Goal: Task Accomplishment & Management: Manage account settings

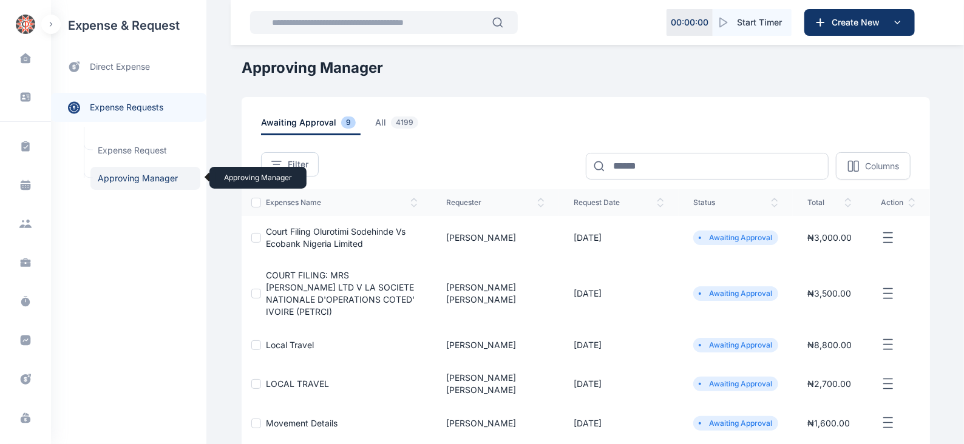
click at [148, 180] on span "Approving Manager Approving Manager" at bounding box center [145, 178] width 110 height 23
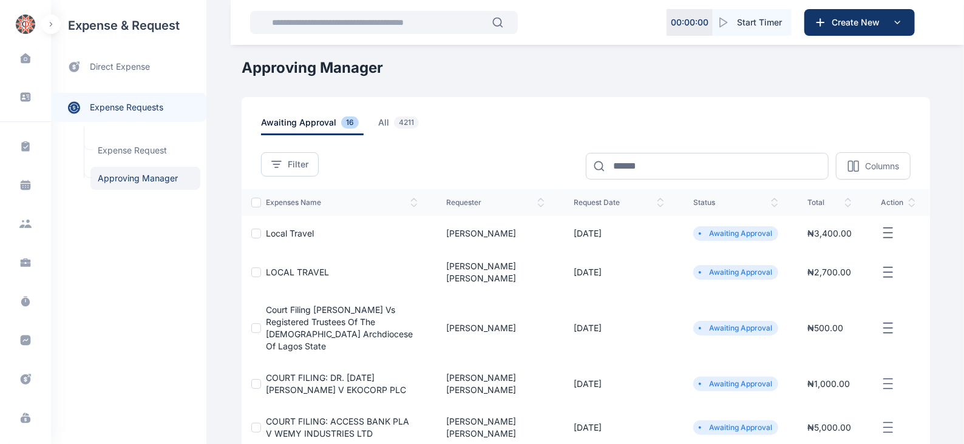
click at [889, 235] on icon "button" at bounding box center [888, 233] width 15 height 15
click at [801, 245] on span "Approve Request" at bounding box center [827, 247] width 70 height 12
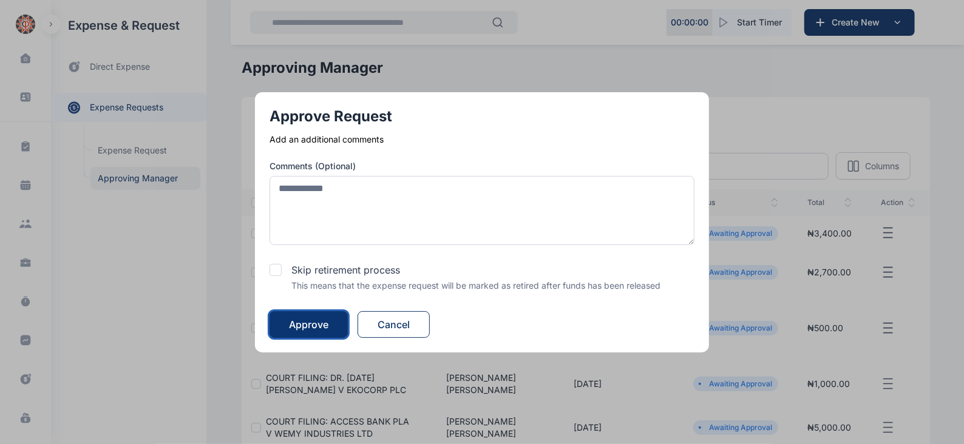
click at [301, 318] on div "Approve" at bounding box center [308, 325] width 39 height 15
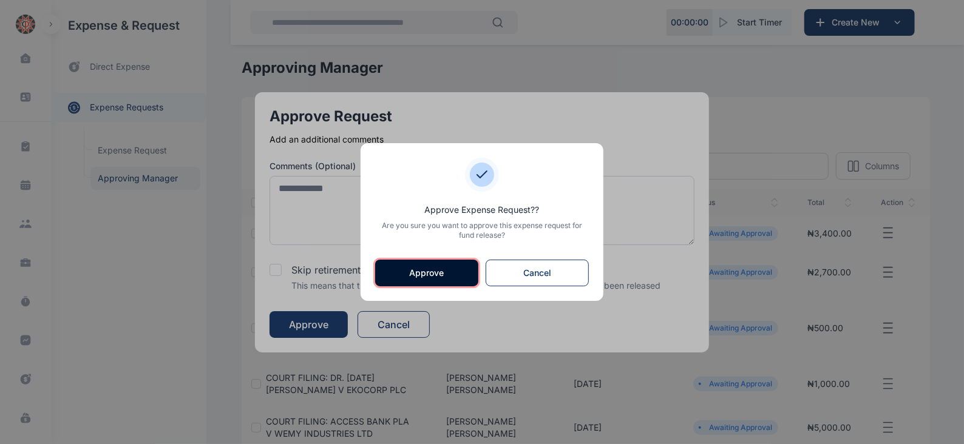
click at [434, 272] on button "Approve" at bounding box center [426, 273] width 103 height 27
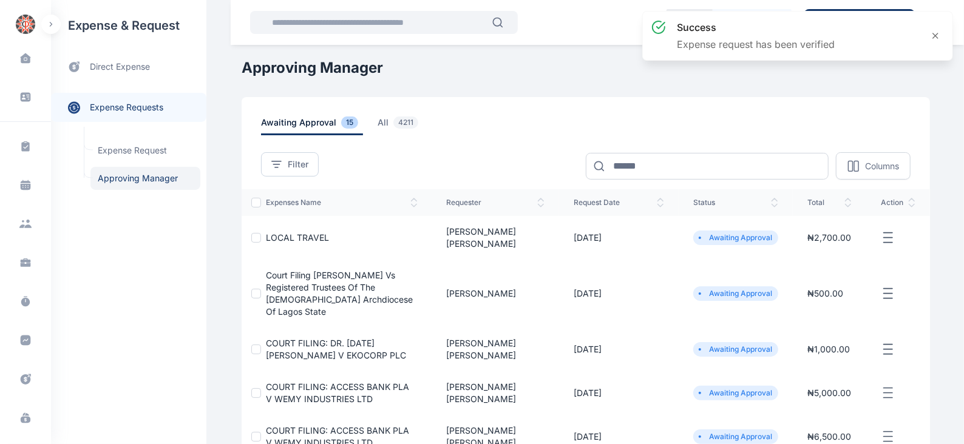
click at [887, 234] on icon "button" at bounding box center [888, 238] width 15 height 15
click at [806, 250] on span "Approve Request" at bounding box center [827, 252] width 70 height 12
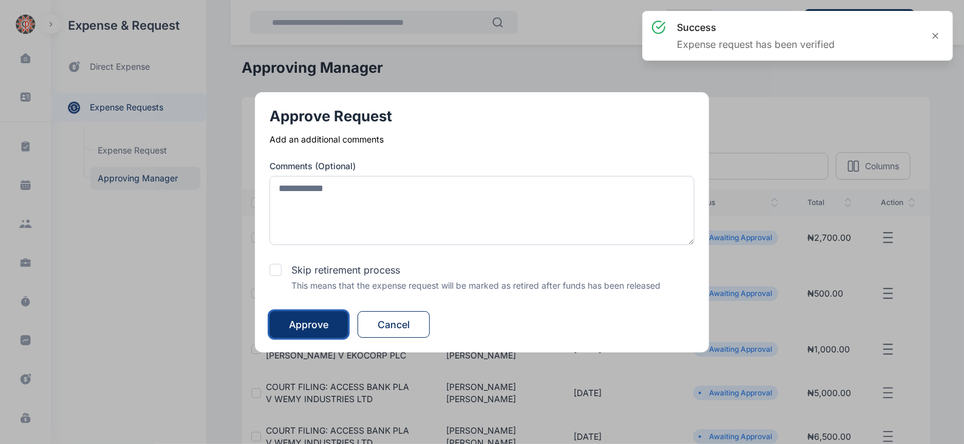
click at [311, 323] on div "Approve" at bounding box center [308, 325] width 39 height 15
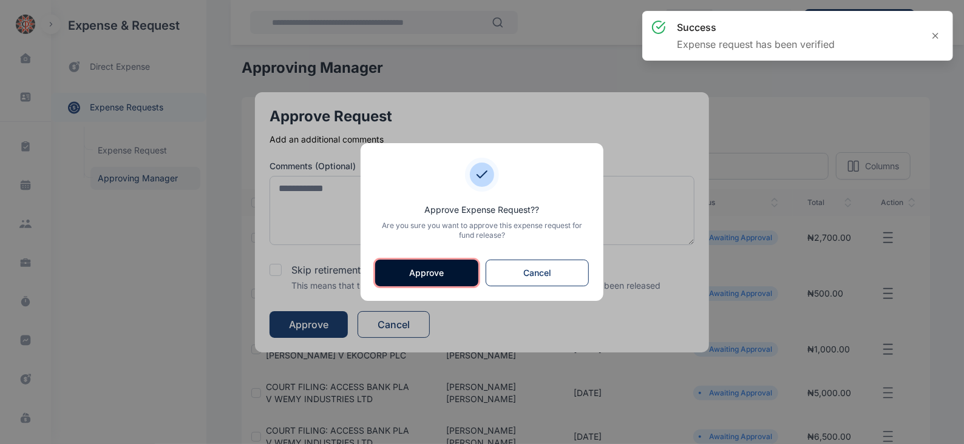
click at [423, 275] on button "Approve" at bounding box center [426, 273] width 103 height 27
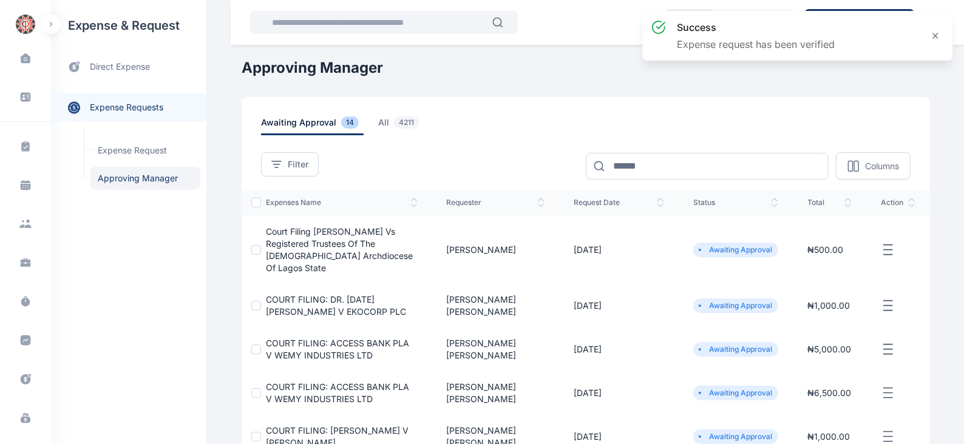
click at [888, 243] on icon "button" at bounding box center [888, 250] width 15 height 15
click at [801, 258] on span "Approve Request" at bounding box center [827, 264] width 70 height 12
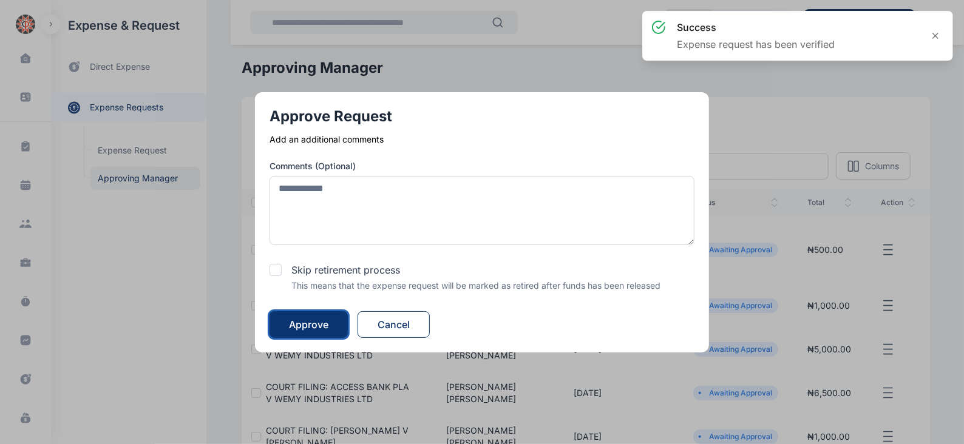
click at [301, 326] on div "Approve" at bounding box center [308, 325] width 39 height 15
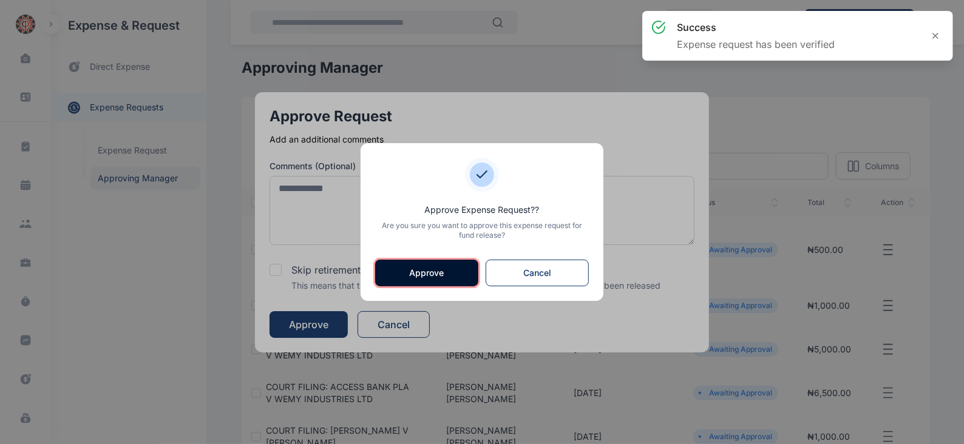
click at [423, 277] on button "Approve" at bounding box center [426, 273] width 103 height 27
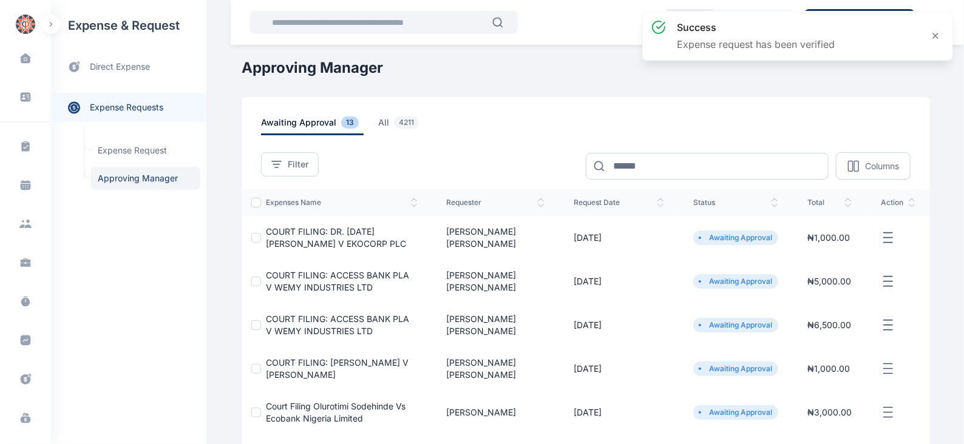
click at [886, 234] on icon "button" at bounding box center [888, 238] width 15 height 15
click at [822, 249] on span "Approve Request" at bounding box center [827, 252] width 70 height 12
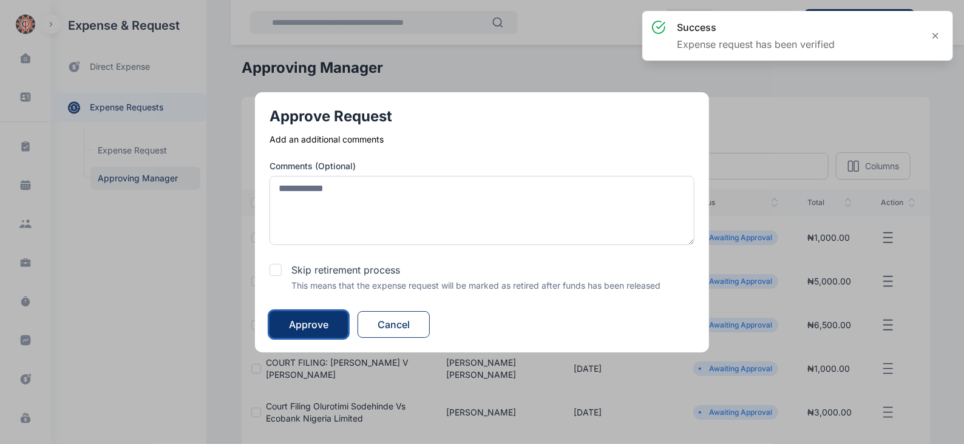
click at [335, 329] on button "Approve" at bounding box center [309, 324] width 78 height 27
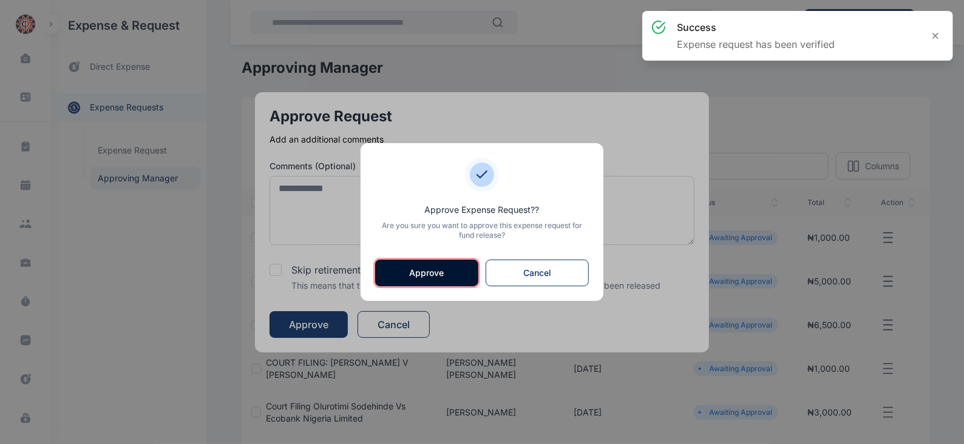
click at [437, 271] on button "Approve" at bounding box center [426, 273] width 103 height 27
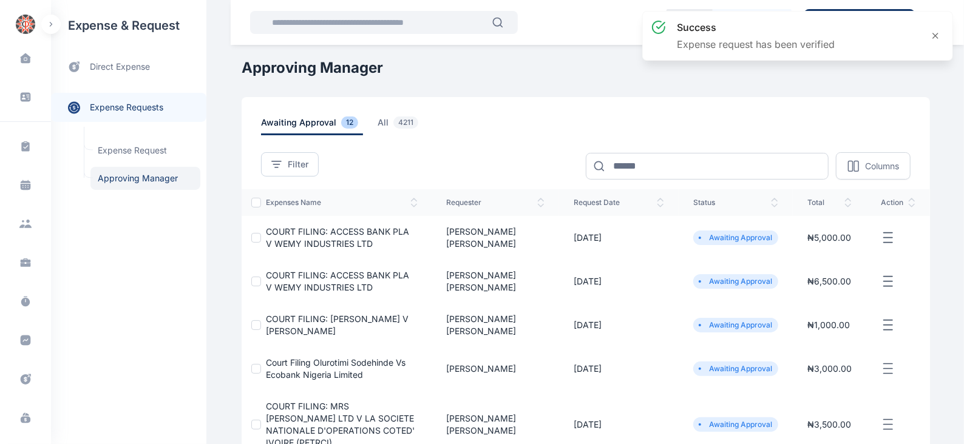
click at [886, 237] on line "button" at bounding box center [888, 237] width 8 height 0
click at [832, 246] on span "Approve Request" at bounding box center [827, 252] width 70 height 12
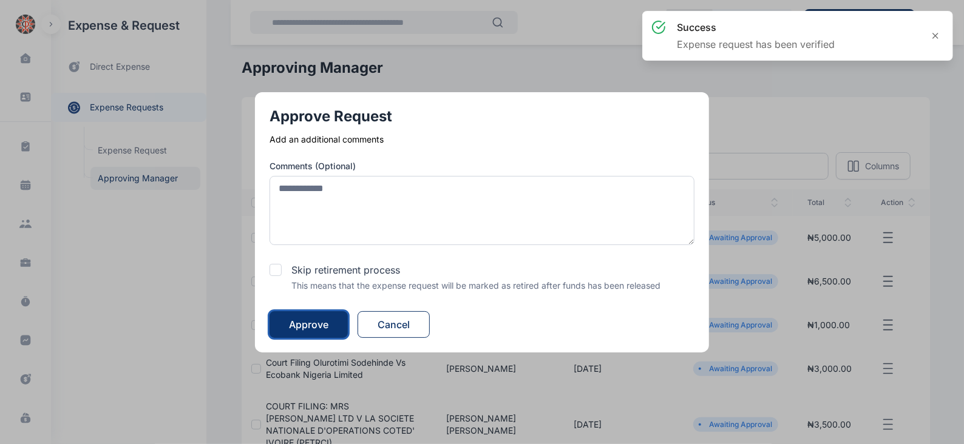
click at [312, 328] on div "Approve" at bounding box center [308, 325] width 39 height 15
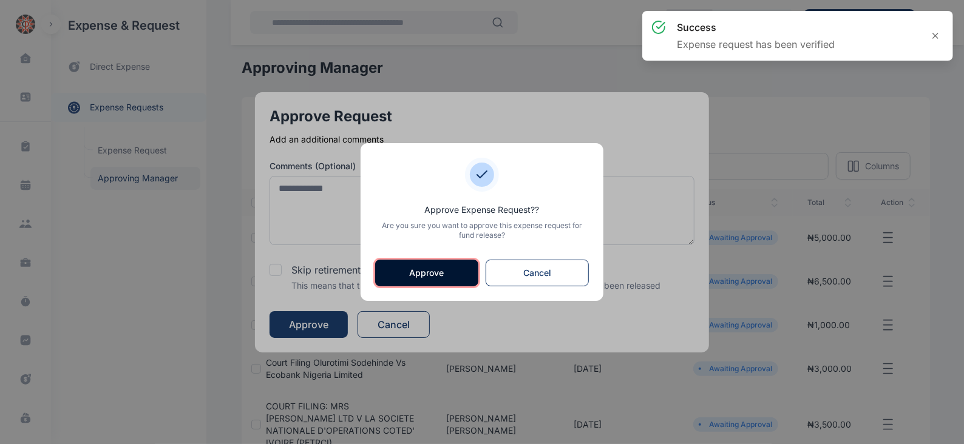
click at [455, 267] on button "Approve" at bounding box center [426, 273] width 103 height 27
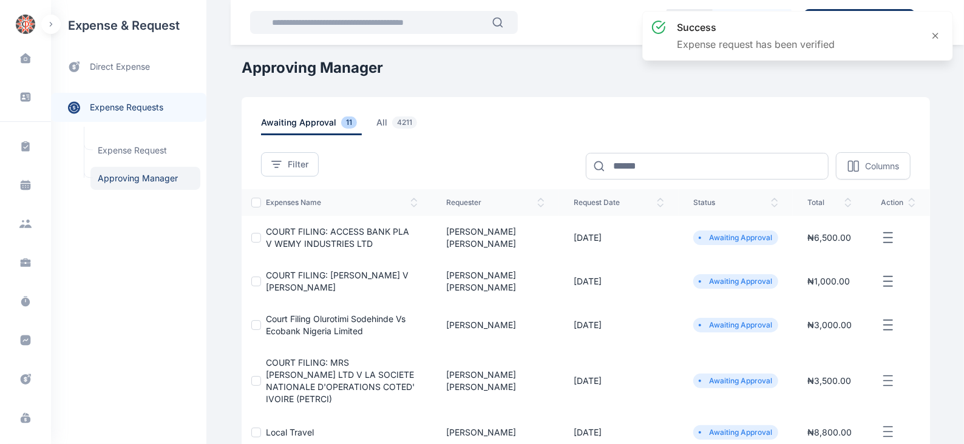
click at [888, 233] on line "button" at bounding box center [888, 233] width 8 height 0
click at [819, 254] on span "Approve Request" at bounding box center [827, 252] width 70 height 12
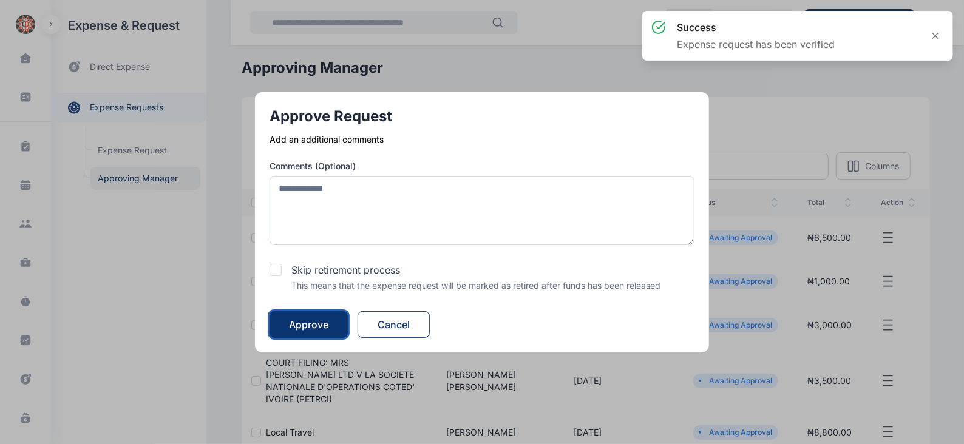
click at [311, 319] on div "Approve" at bounding box center [308, 325] width 39 height 15
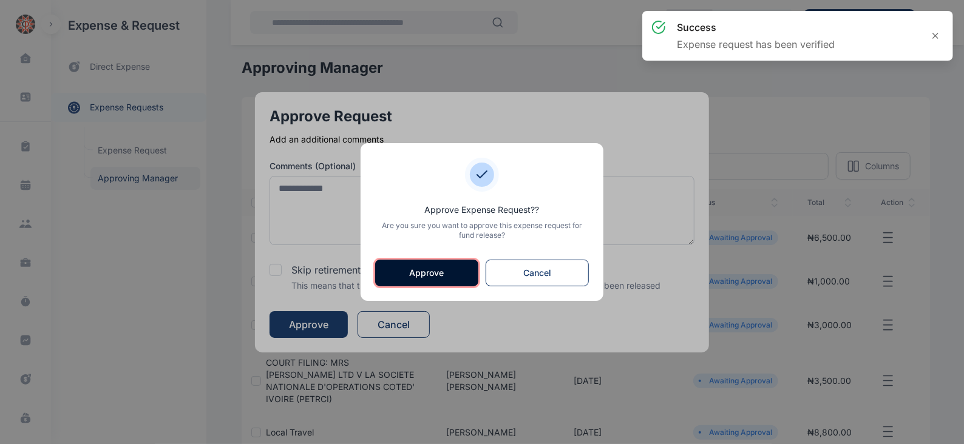
click at [411, 271] on button "Approve" at bounding box center [426, 273] width 103 height 27
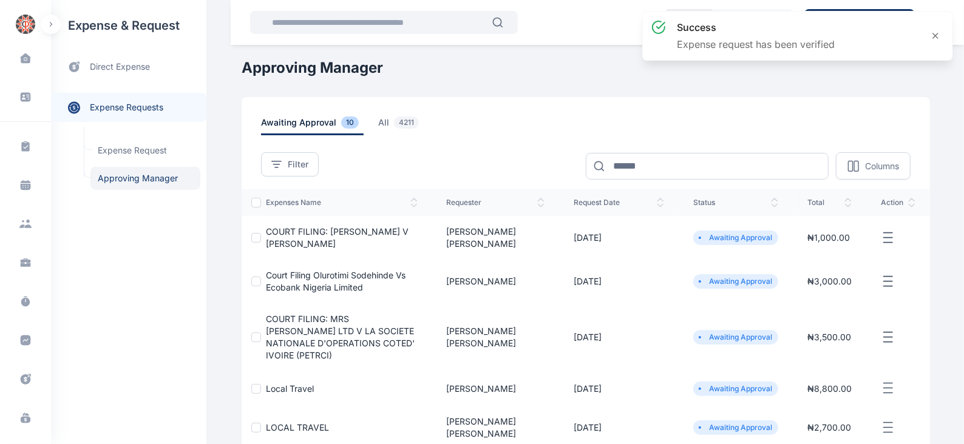
click at [889, 236] on icon "button" at bounding box center [888, 238] width 15 height 15
click at [814, 250] on span "Approve Request" at bounding box center [827, 252] width 70 height 12
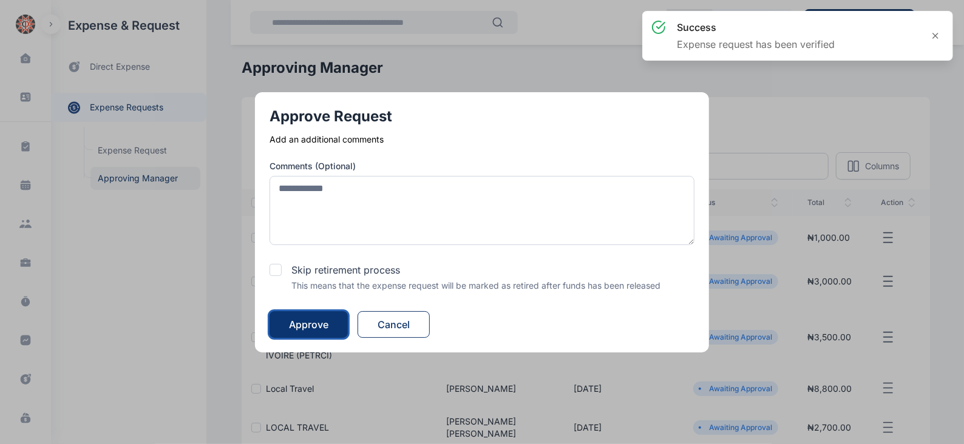
click at [318, 324] on div "Approve" at bounding box center [308, 325] width 39 height 15
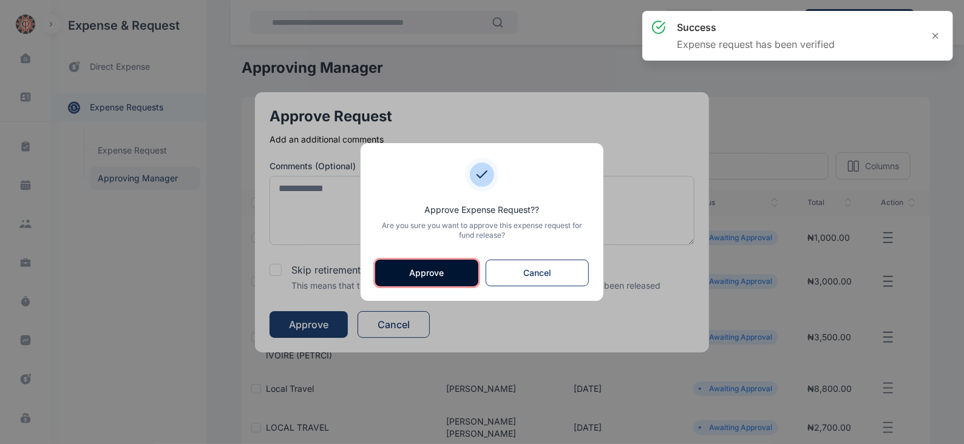
click at [432, 268] on button "Approve" at bounding box center [426, 273] width 103 height 27
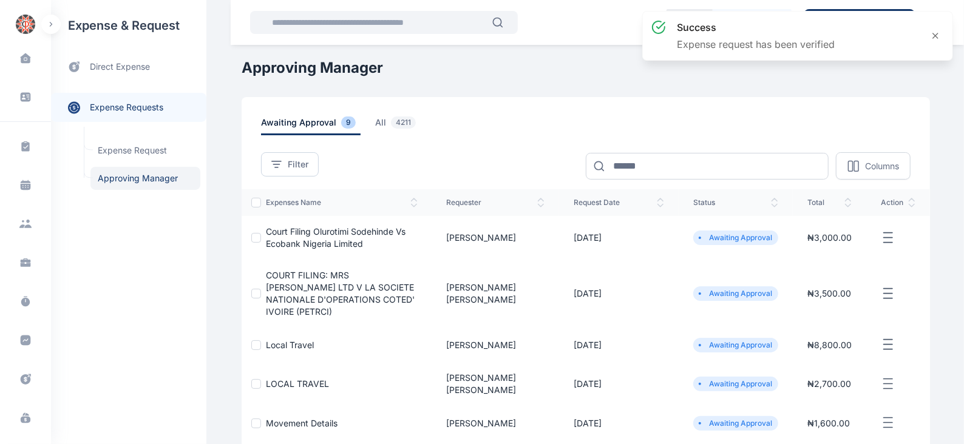
click at [887, 235] on icon "button" at bounding box center [888, 238] width 15 height 15
click at [810, 248] on span "Approve Request" at bounding box center [827, 252] width 70 height 12
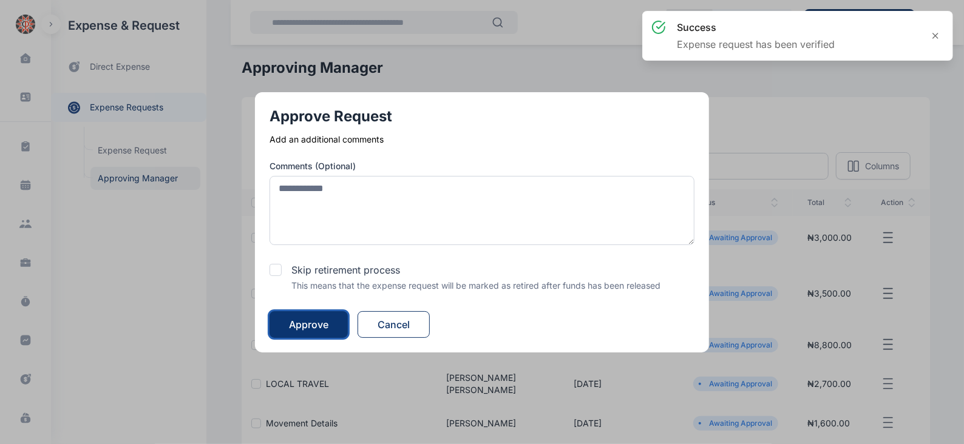
click at [306, 322] on div "Approve" at bounding box center [308, 325] width 39 height 15
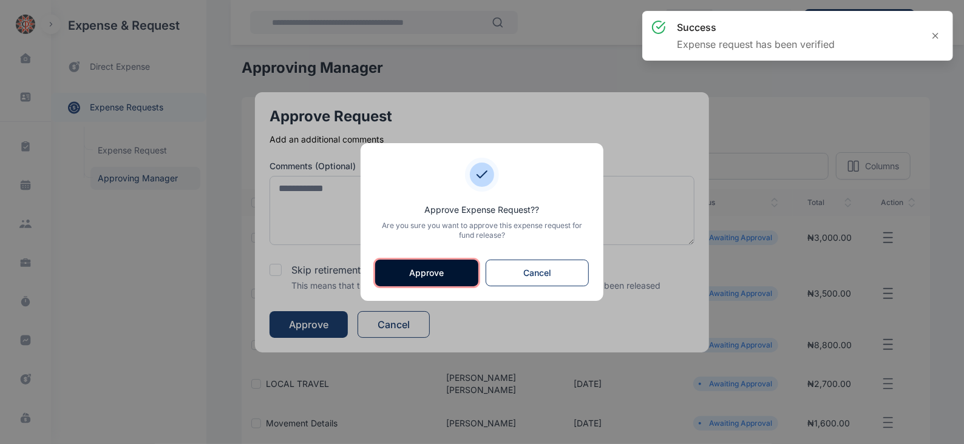
click at [440, 265] on button "Approve" at bounding box center [426, 273] width 103 height 27
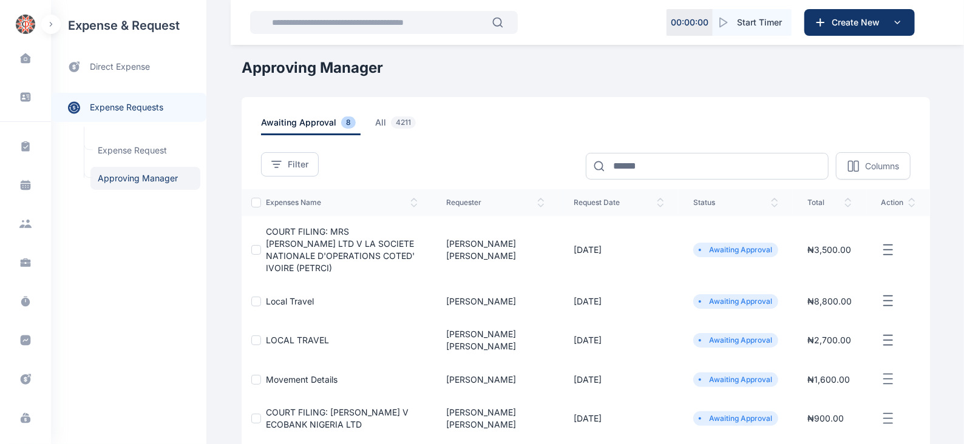
click at [892, 243] on icon "button" at bounding box center [888, 250] width 15 height 15
click at [848, 260] on span "Approve Request" at bounding box center [827, 264] width 70 height 12
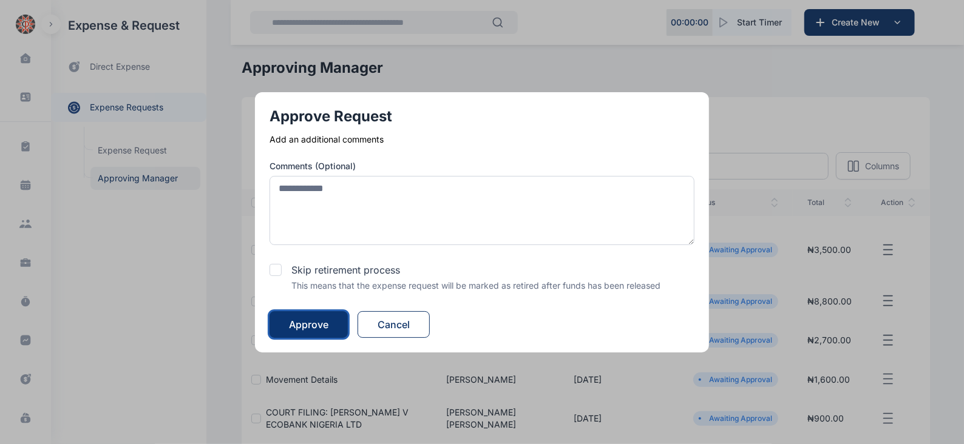
click at [326, 324] on div "Approve" at bounding box center [308, 325] width 39 height 15
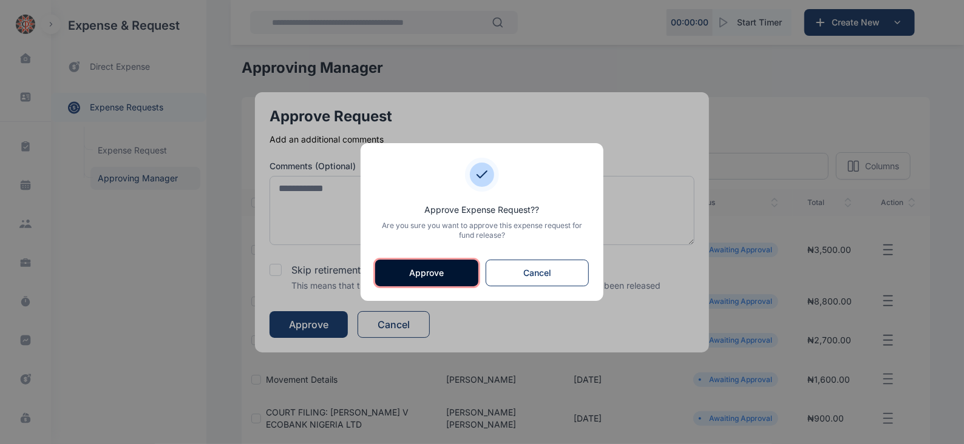
drag, startPoint x: 424, startPoint y: 268, endPoint x: 443, endPoint y: 271, distance: 18.4
click at [425, 268] on button "Approve" at bounding box center [426, 273] width 103 height 27
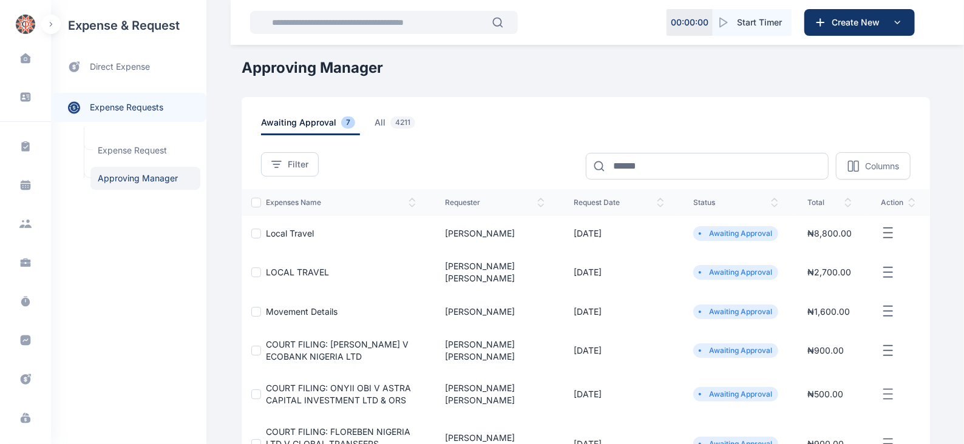
click at [887, 236] on icon "button" at bounding box center [888, 233] width 15 height 15
click at [850, 247] on span "Approve Request" at bounding box center [827, 247] width 70 height 12
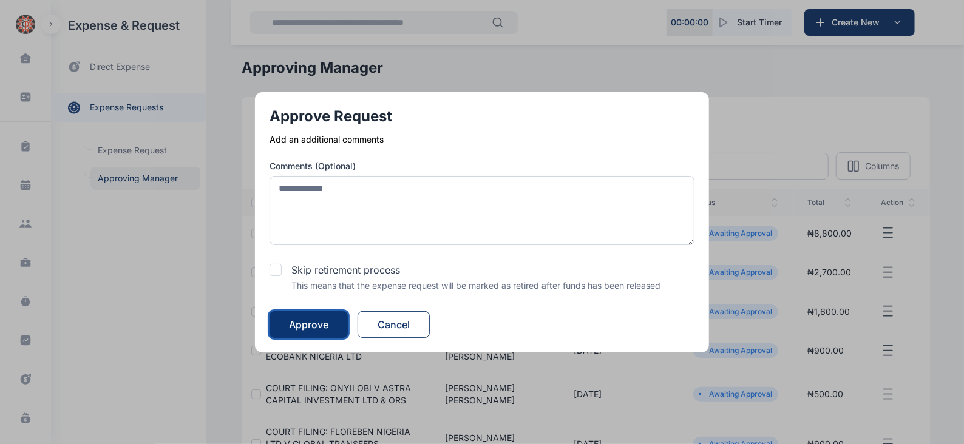
click at [318, 322] on div "Approve" at bounding box center [308, 325] width 39 height 15
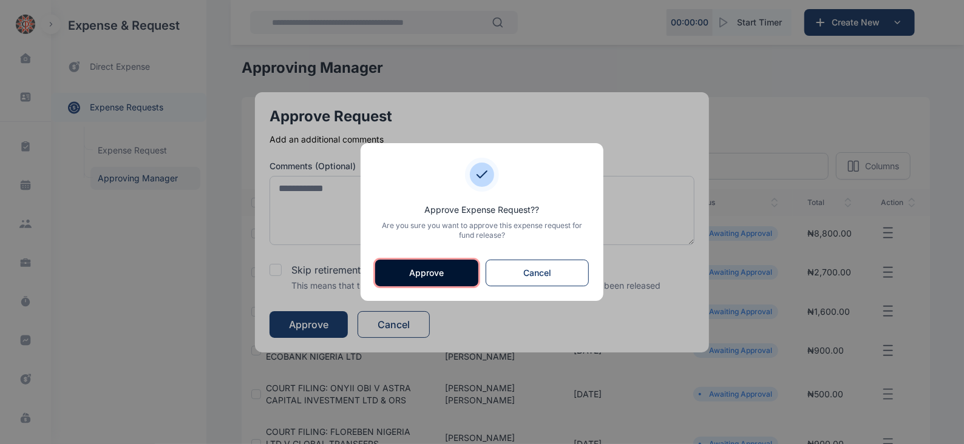
click at [404, 279] on button "Approve" at bounding box center [426, 273] width 103 height 27
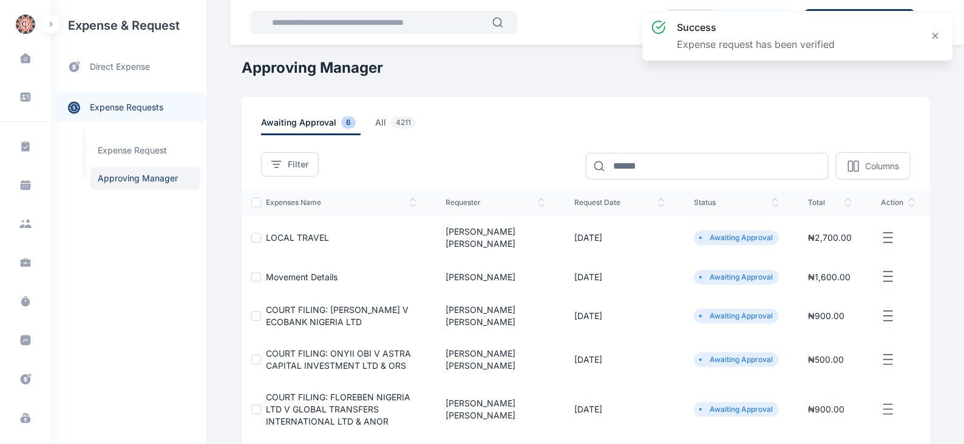
click at [886, 234] on icon "button" at bounding box center [888, 238] width 15 height 15
click at [844, 246] on span "Approve Request" at bounding box center [827, 252] width 70 height 12
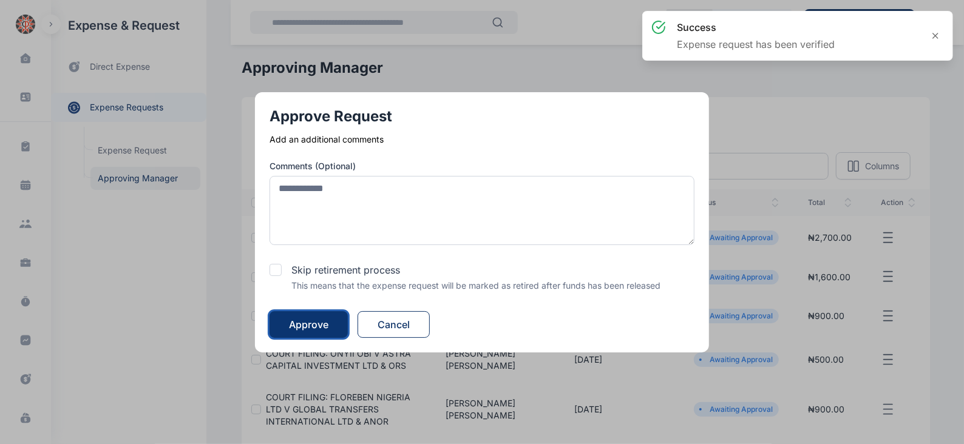
click at [327, 324] on div "Approve" at bounding box center [308, 325] width 39 height 15
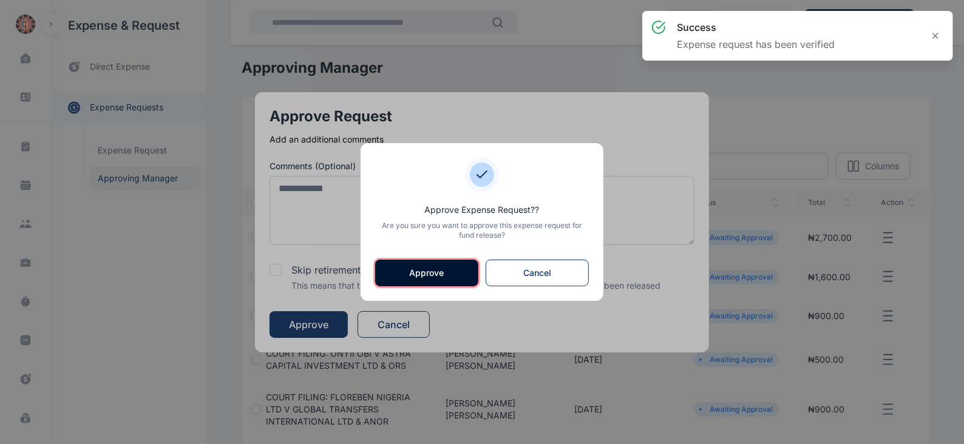
click at [429, 276] on button "Approve" at bounding box center [426, 273] width 103 height 27
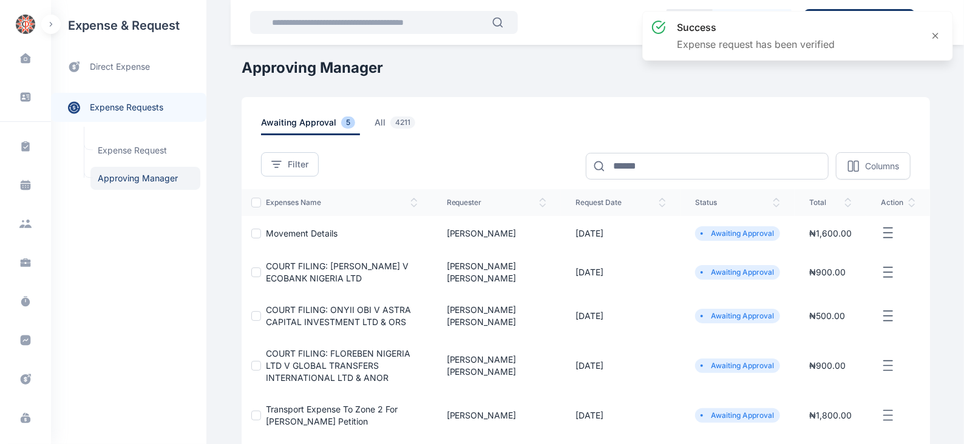
drag, startPoint x: 894, startPoint y: 230, endPoint x: 871, endPoint y: 226, distance: 23.4
click at [891, 230] on icon "button" at bounding box center [888, 233] width 15 height 15
click at [832, 245] on span "Approve Request" at bounding box center [827, 247] width 70 height 12
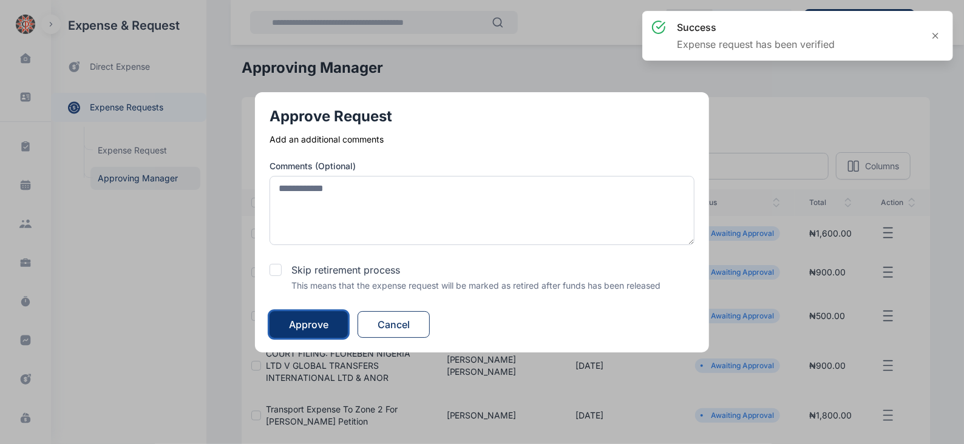
click at [325, 325] on div "Approve" at bounding box center [308, 325] width 39 height 15
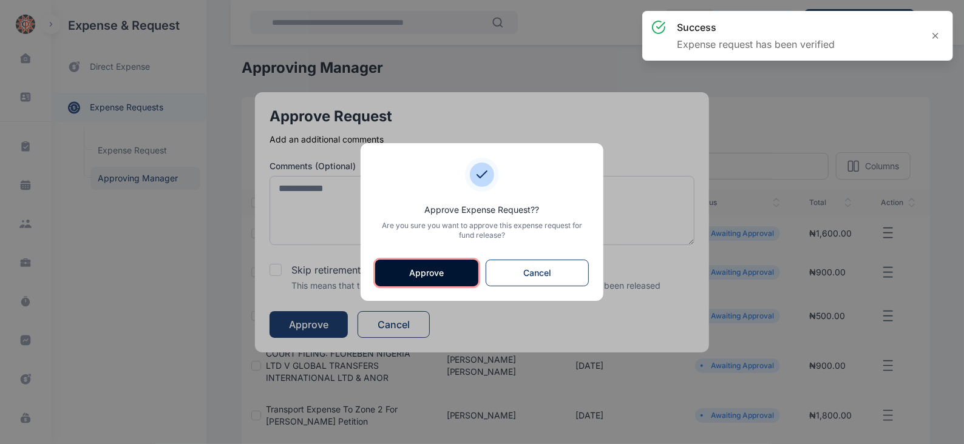
click at [437, 273] on button "Approve" at bounding box center [426, 273] width 103 height 27
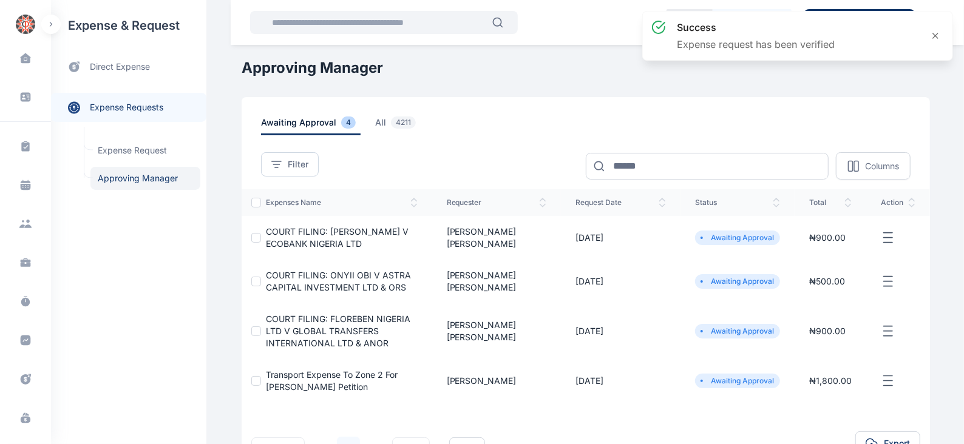
click at [889, 239] on icon "button" at bounding box center [888, 238] width 15 height 15
click at [830, 250] on span "Approve Request" at bounding box center [827, 252] width 70 height 12
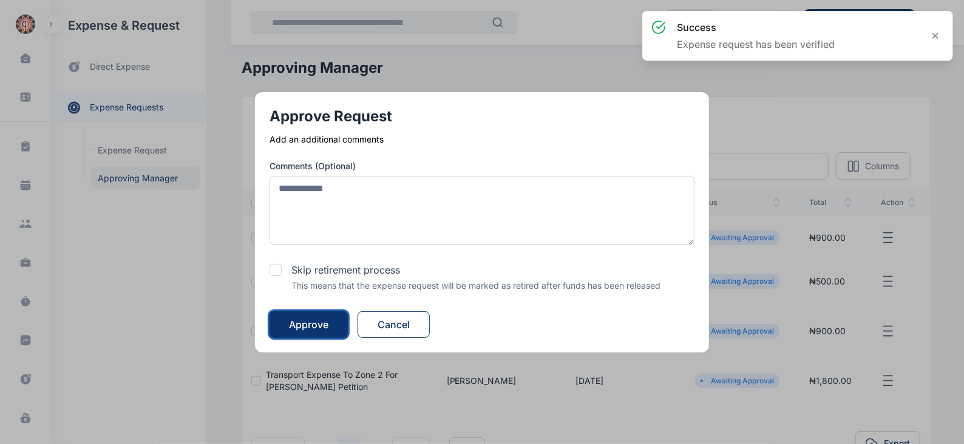
click at [315, 321] on div "Approve" at bounding box center [308, 325] width 39 height 15
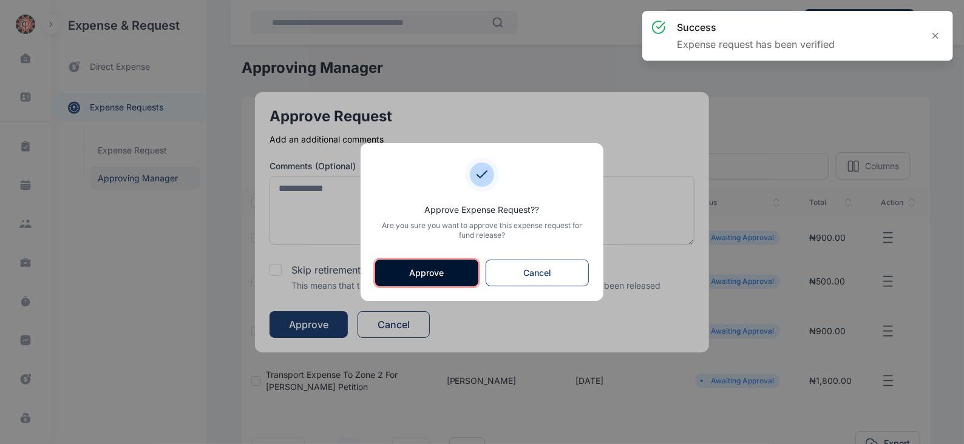
click at [430, 271] on button "Approve" at bounding box center [426, 273] width 103 height 27
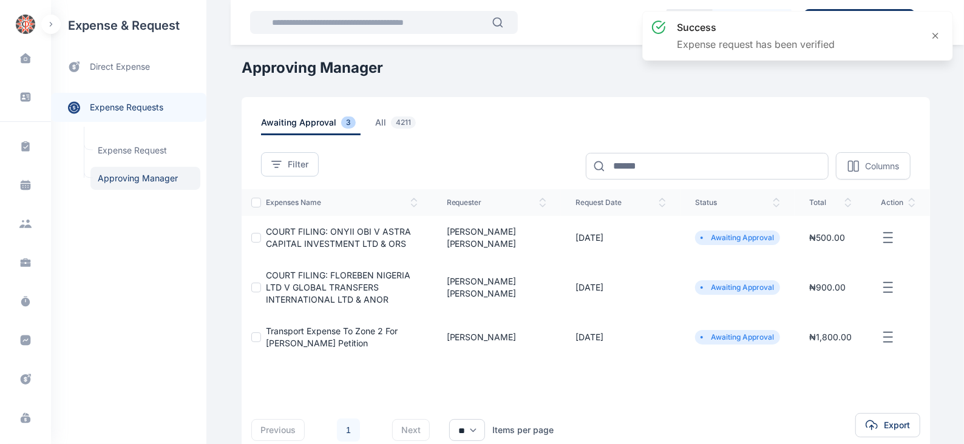
click at [886, 240] on icon "button" at bounding box center [888, 238] width 15 height 15
click at [835, 250] on span "Approve Request" at bounding box center [827, 252] width 70 height 12
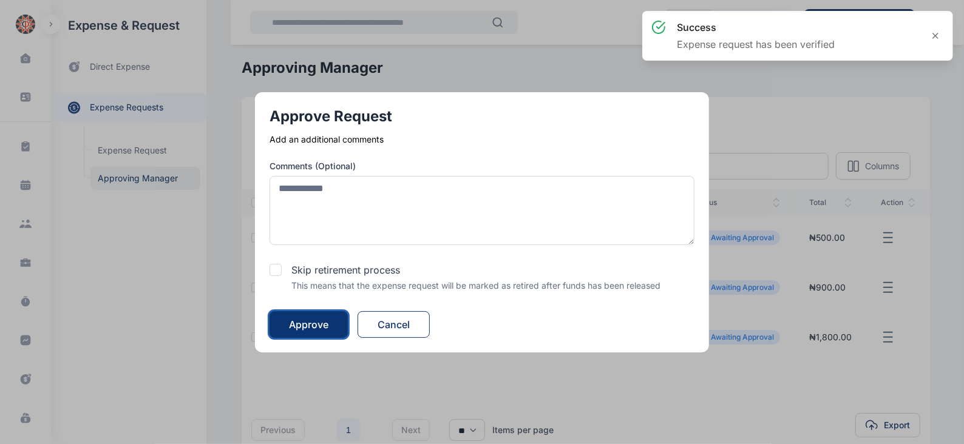
click at [318, 319] on div "Approve" at bounding box center [308, 325] width 39 height 15
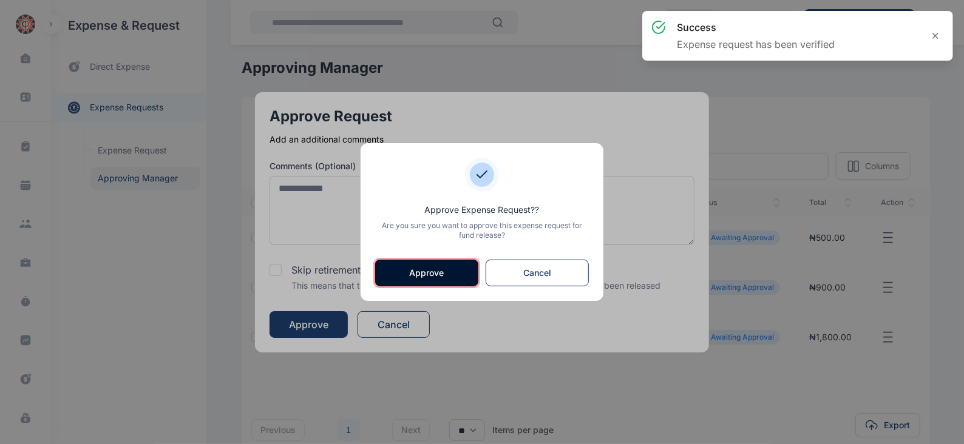
click at [440, 276] on button "Approve" at bounding box center [426, 273] width 103 height 27
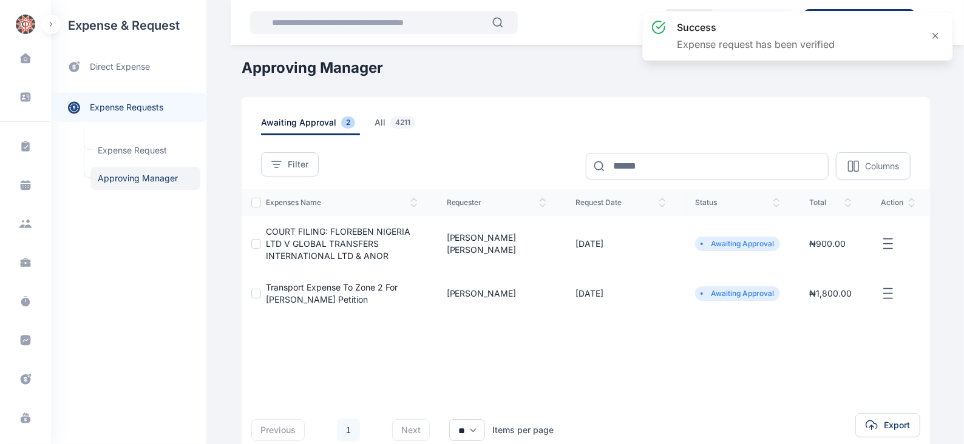
click at [885, 243] on line "button" at bounding box center [888, 243] width 8 height 0
click at [829, 256] on span "Approve Request" at bounding box center [827, 258] width 70 height 12
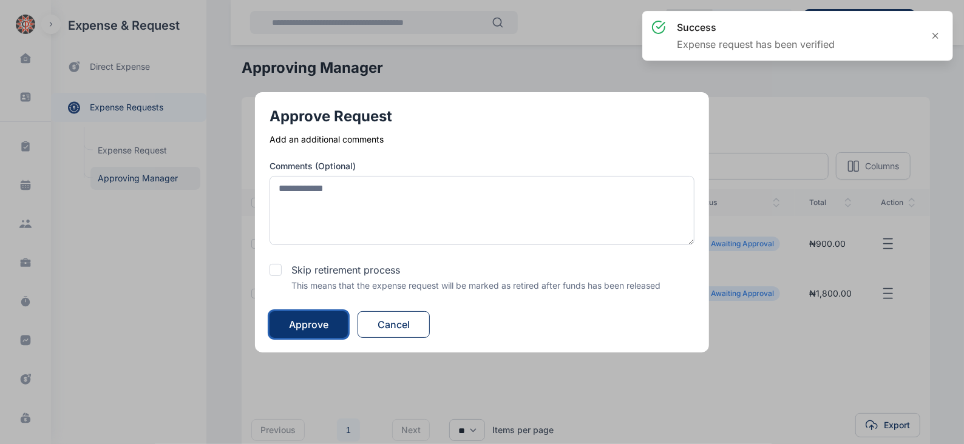
click at [328, 323] on div "Approve" at bounding box center [308, 325] width 39 height 15
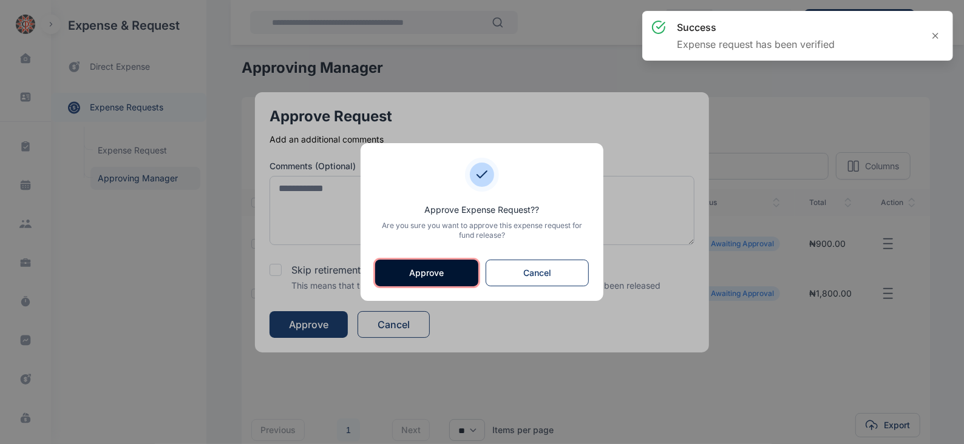
click at [428, 277] on button "Approve" at bounding box center [426, 273] width 103 height 27
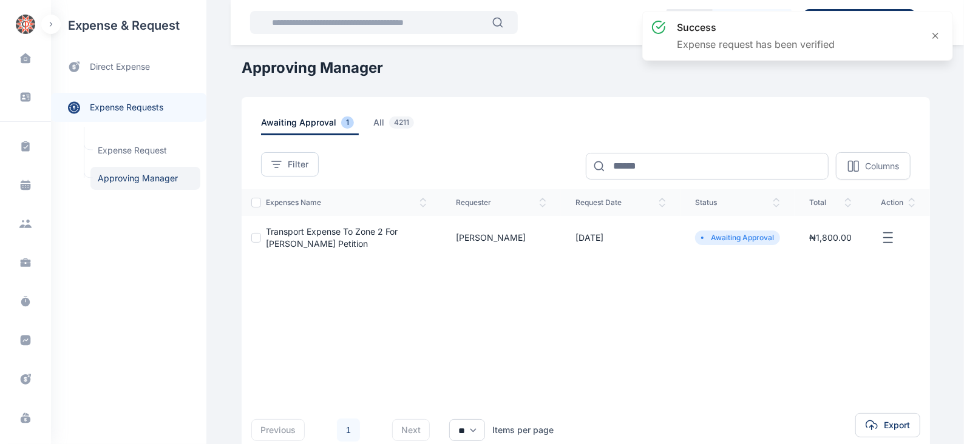
click at [885, 233] on line "button" at bounding box center [888, 233] width 8 height 0
click at [807, 251] on span "Approve Request" at bounding box center [827, 252] width 70 height 12
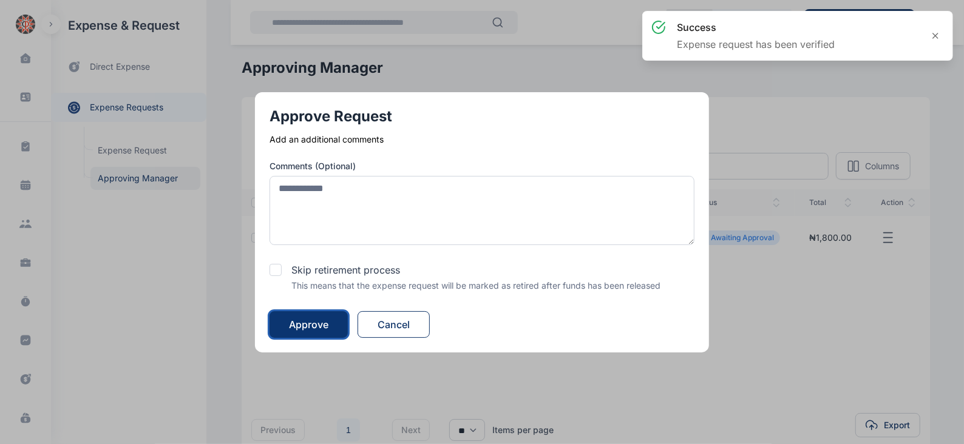
click at [314, 323] on div "Approve" at bounding box center [308, 325] width 39 height 15
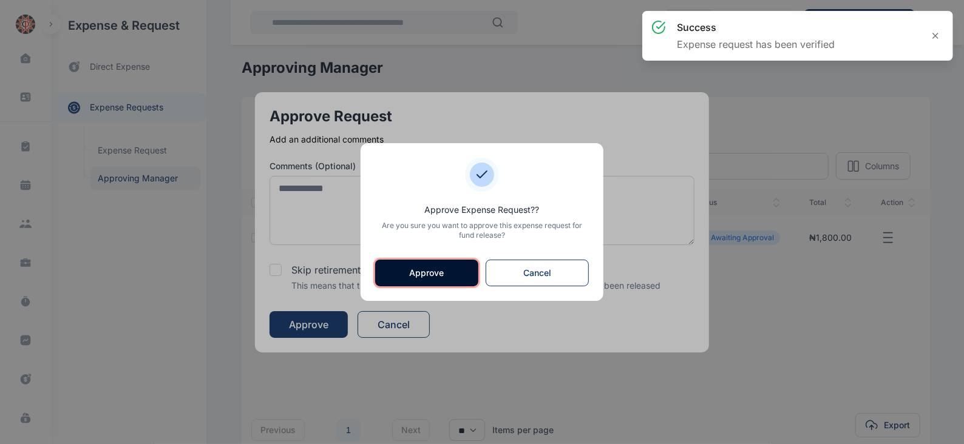
click at [431, 273] on button "Approve" at bounding box center [426, 273] width 103 height 27
